Goal: Task Accomplishment & Management: Manage account settings

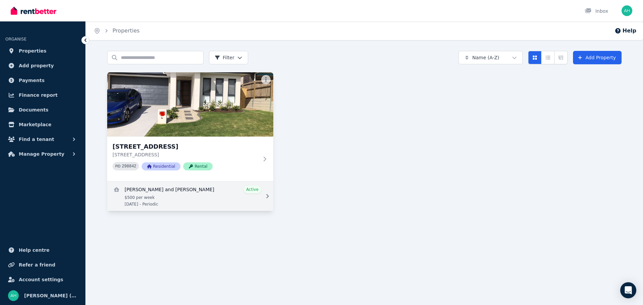
click at [248, 190] on link "View details for Katelyn Hewings and Nathan Williams" at bounding box center [190, 195] width 166 height 29
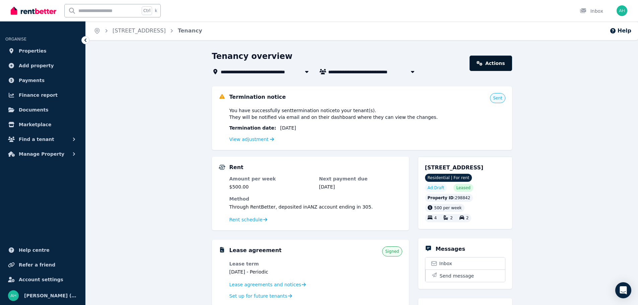
click at [480, 61] on link "Actions" at bounding box center [490, 63] width 42 height 15
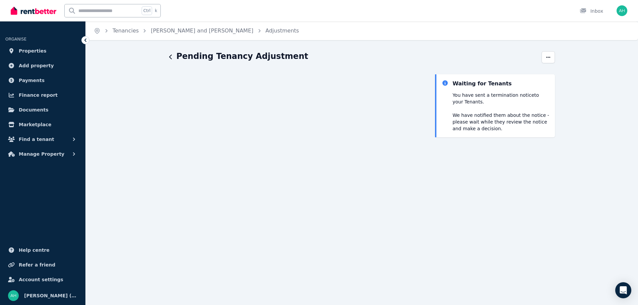
click at [171, 58] on icon "button" at bounding box center [170, 56] width 3 height 5
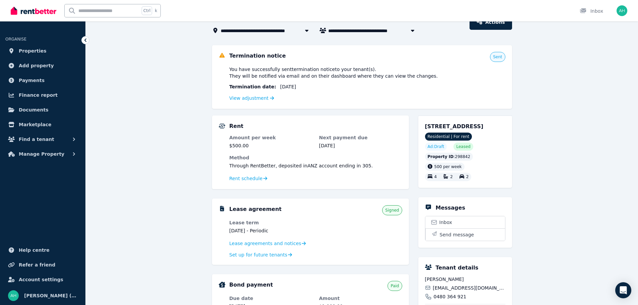
scroll to position [100, 0]
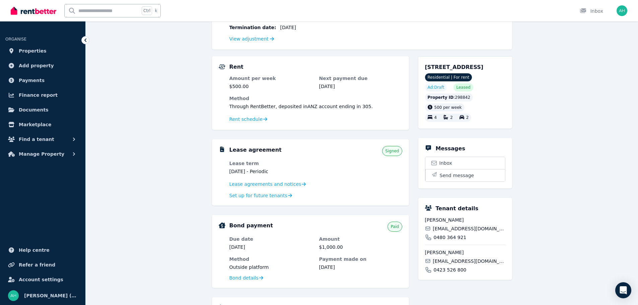
click at [441, 110] on span "500 per week" at bounding box center [447, 107] width 27 height 5
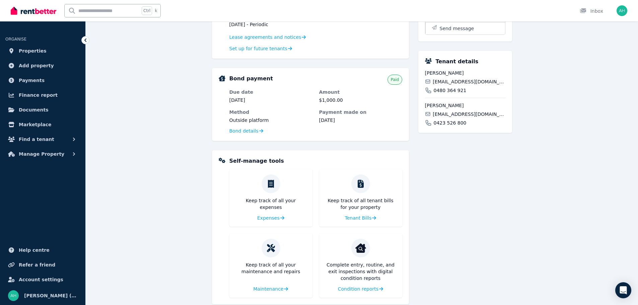
scroll to position [259, 0]
